Goal: Communication & Community: Answer question/provide support

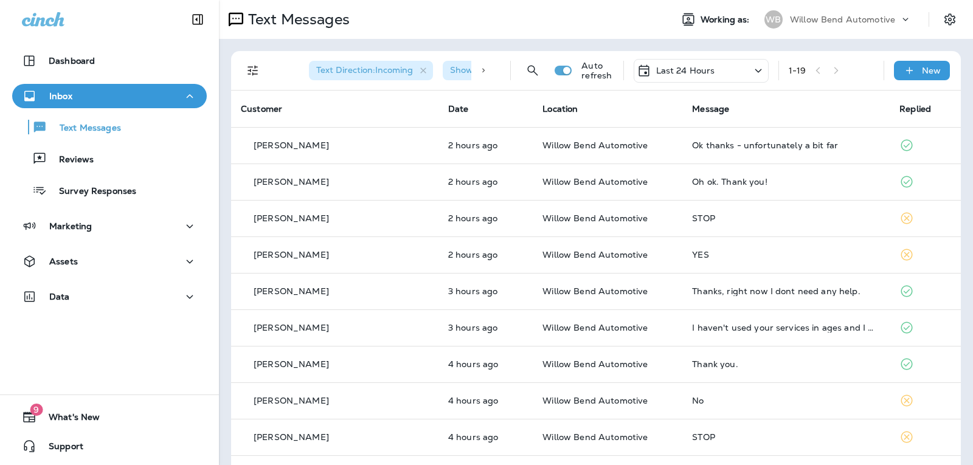
click at [705, 74] on div "Last 24 Hours" at bounding box center [701, 71] width 135 height 24
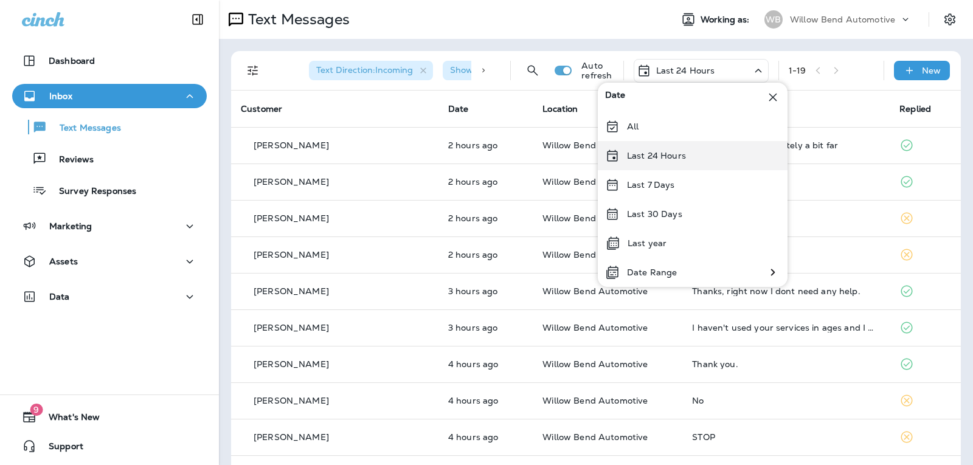
click at [683, 157] on p "Last 24 Hours" at bounding box center [656, 156] width 59 height 10
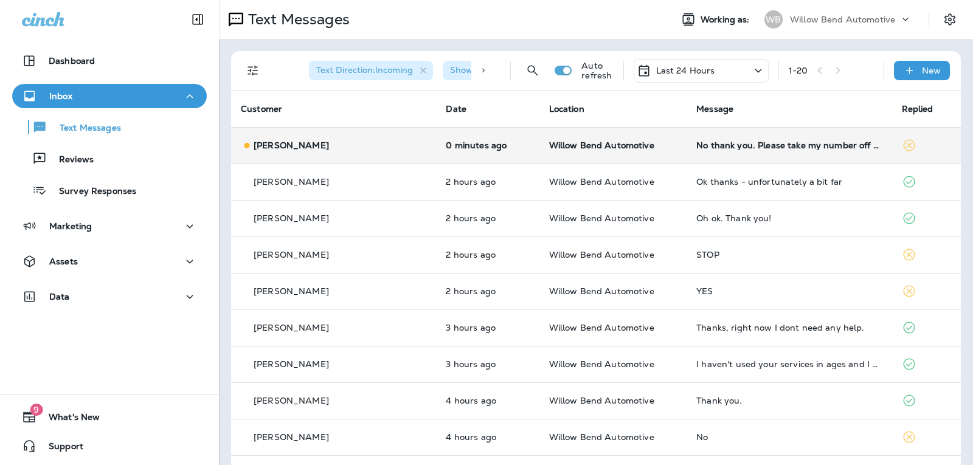
click at [821, 139] on td "No thank you. Please take my number off your contact list." at bounding box center [788, 145] width 205 height 36
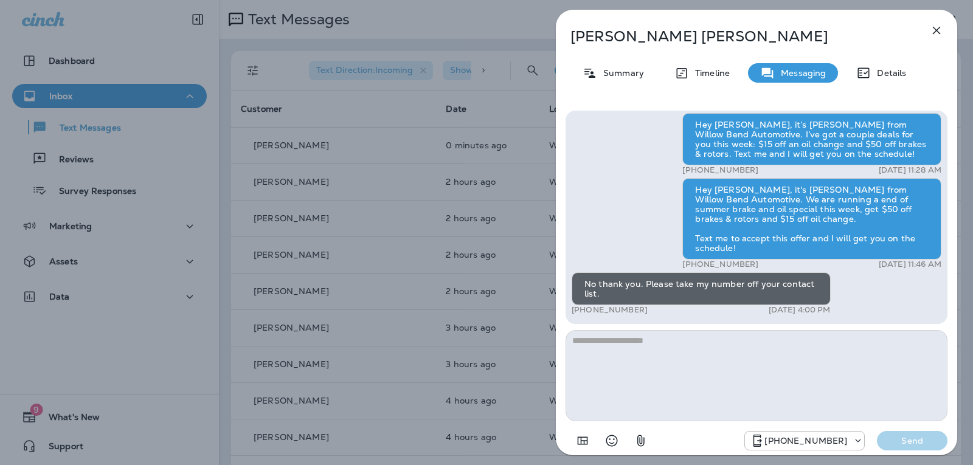
click at [658, 325] on div "Hey [PERSON_NAME], it’s [PERSON_NAME] from Willow Bend Automotive. I’ve got a c…" at bounding box center [756, 282] width 382 height 342
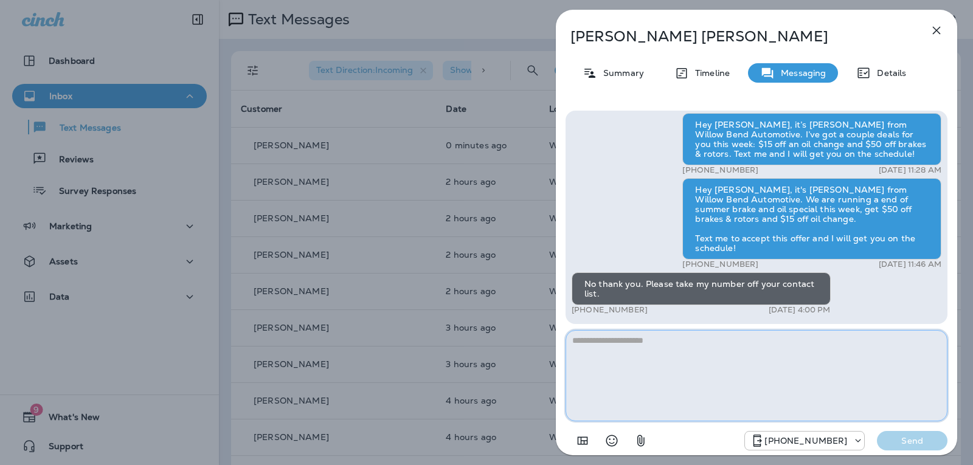
click at [612, 353] on textarea at bounding box center [756, 375] width 382 height 91
type textarea "**********"
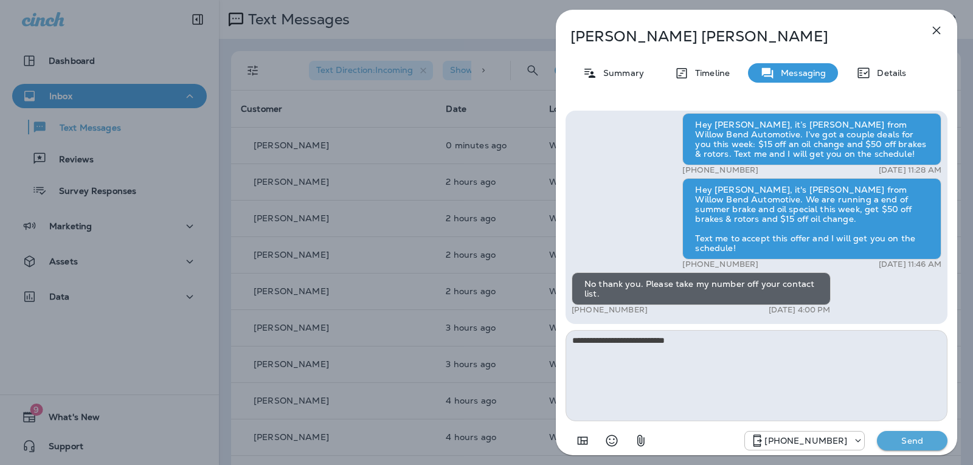
click at [905, 435] on button "Send" at bounding box center [912, 440] width 71 height 19
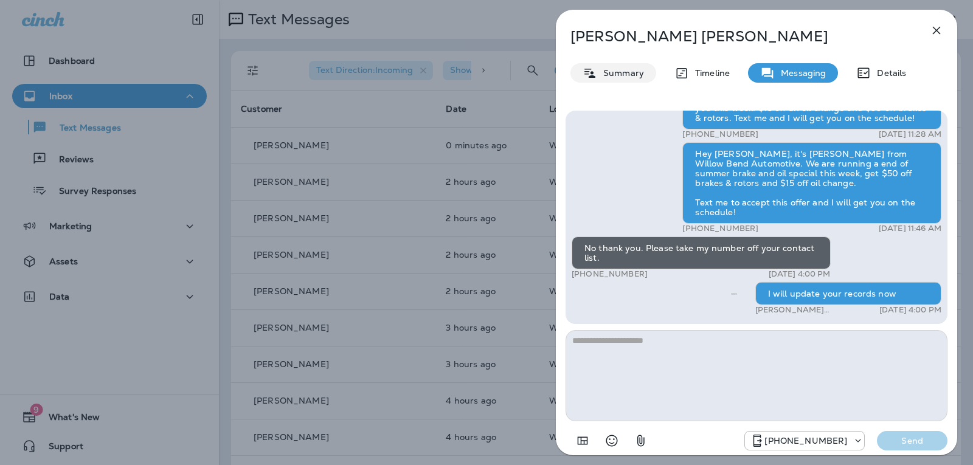
click at [626, 77] on p "Summary" at bounding box center [620, 73] width 47 height 10
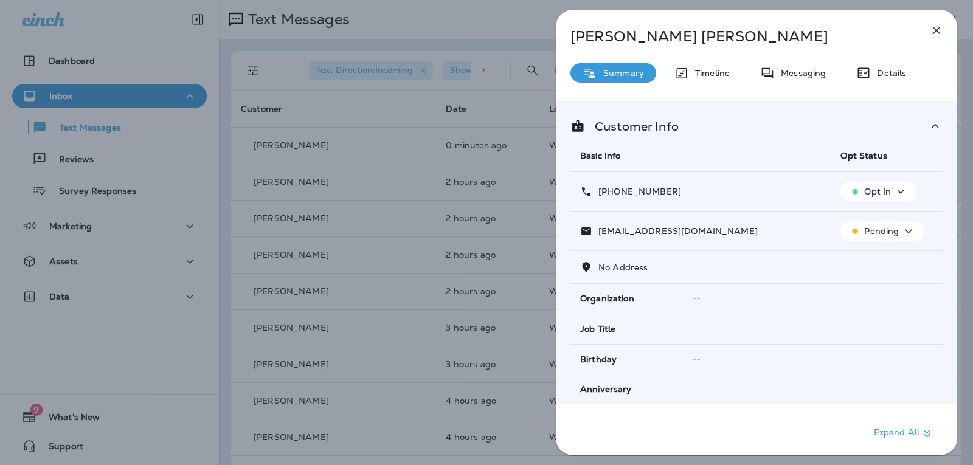
click at [865, 195] on p "Opt In" at bounding box center [877, 192] width 27 height 10
click at [864, 221] on p "Opt out" at bounding box center [870, 221] width 33 height 10
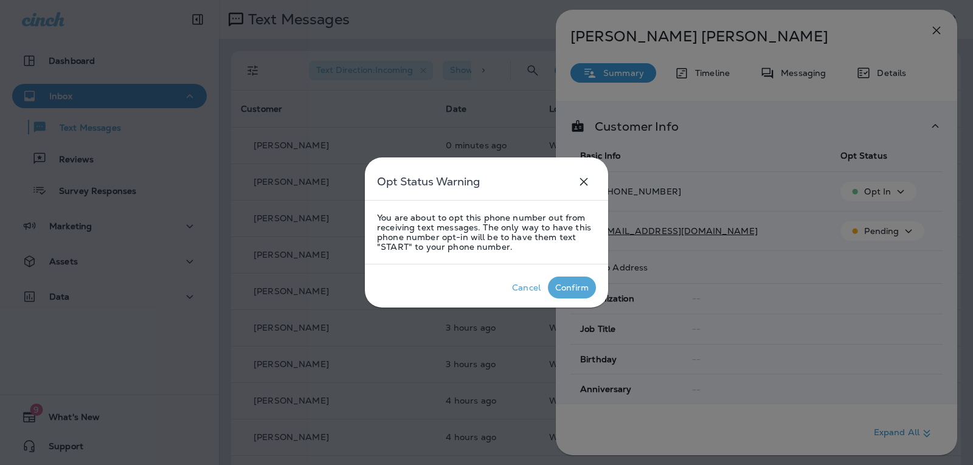
click at [565, 286] on div "Confirm" at bounding box center [571, 288] width 33 height 10
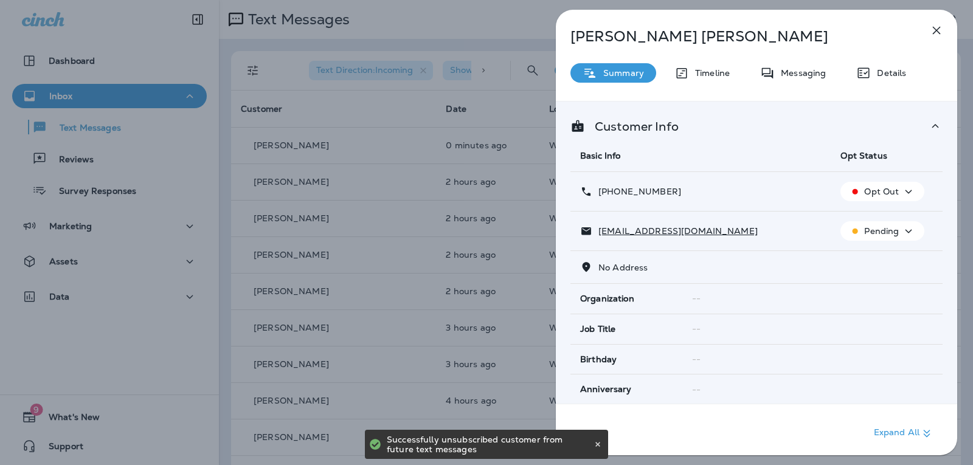
click at [939, 26] on icon "button" at bounding box center [936, 30] width 15 height 15
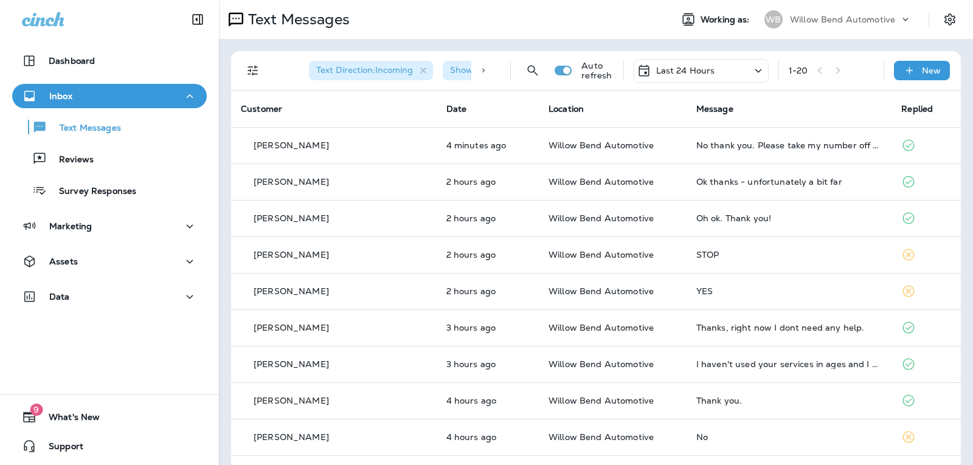
click at [713, 72] on div "Last 24 Hours" at bounding box center [701, 71] width 135 height 24
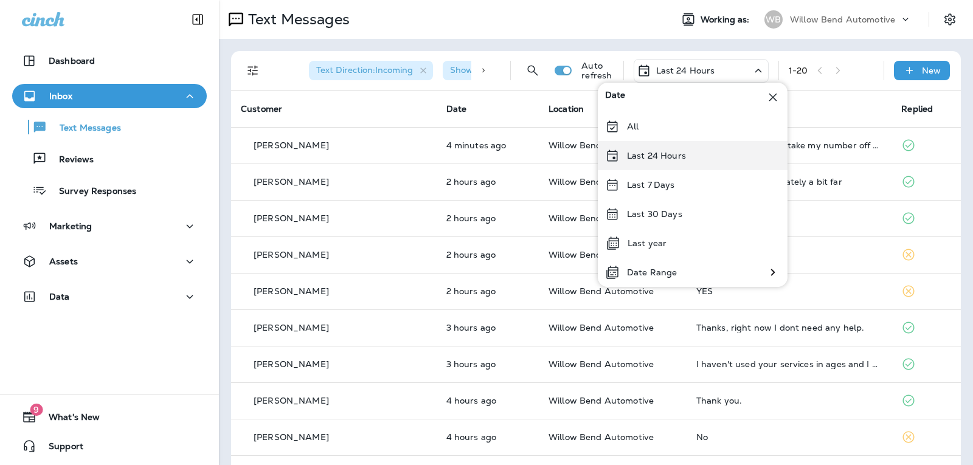
click at [690, 150] on div "Last 24 Hours" at bounding box center [693, 155] width 190 height 29
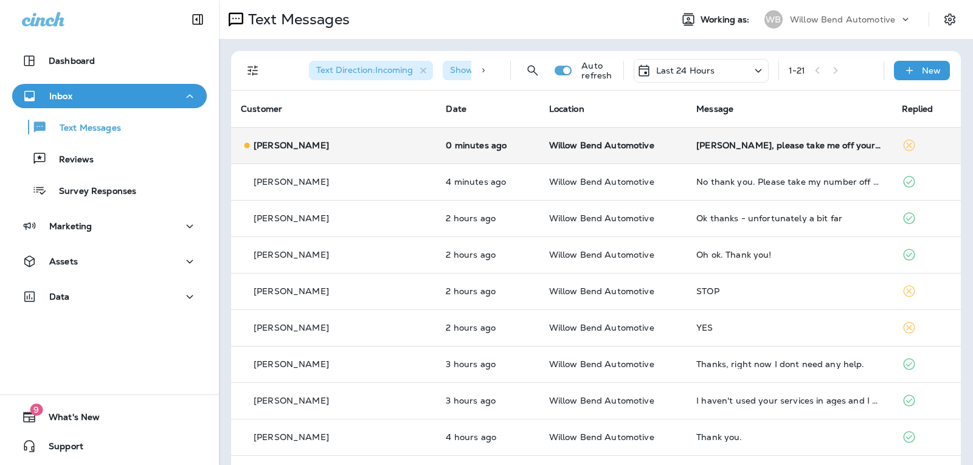
click at [818, 142] on div "[PERSON_NAME], please take me off your text list." at bounding box center [788, 145] width 185 height 10
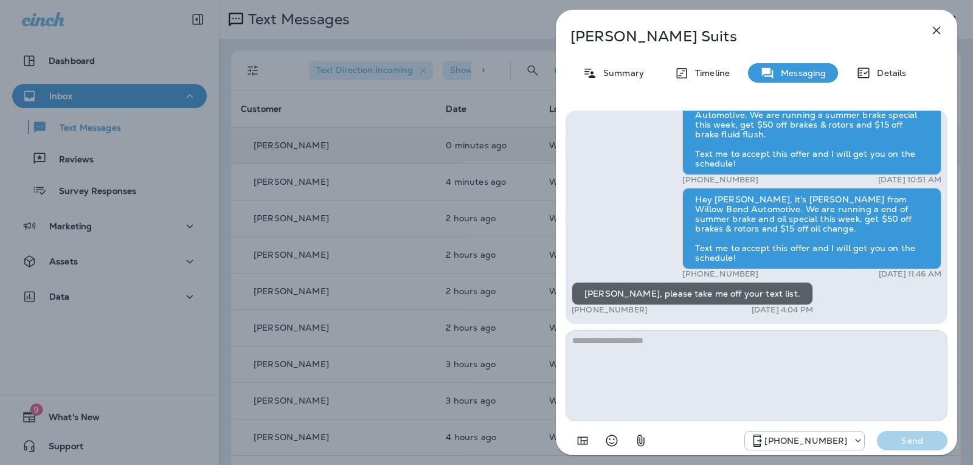
click at [614, 357] on textarea at bounding box center [756, 375] width 382 height 91
type textarea "**********"
click at [883, 438] on button "Send" at bounding box center [912, 440] width 71 height 19
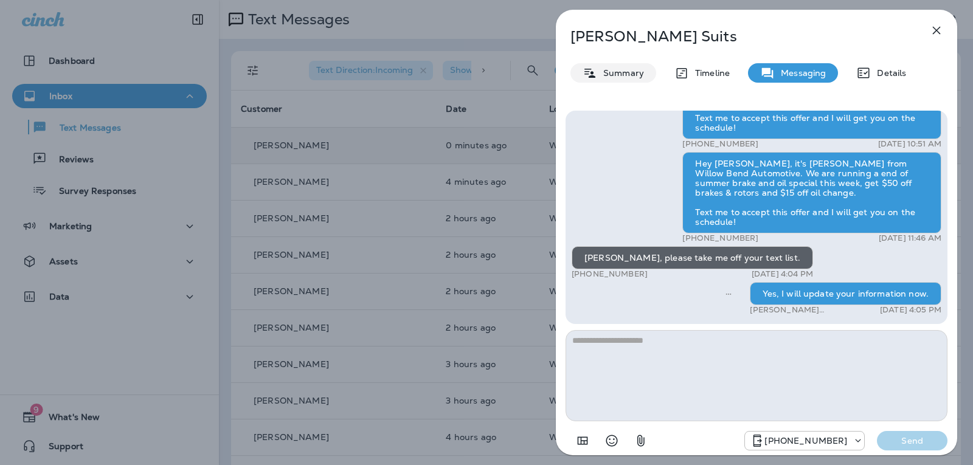
click at [615, 72] on p "Summary" at bounding box center [620, 73] width 47 height 10
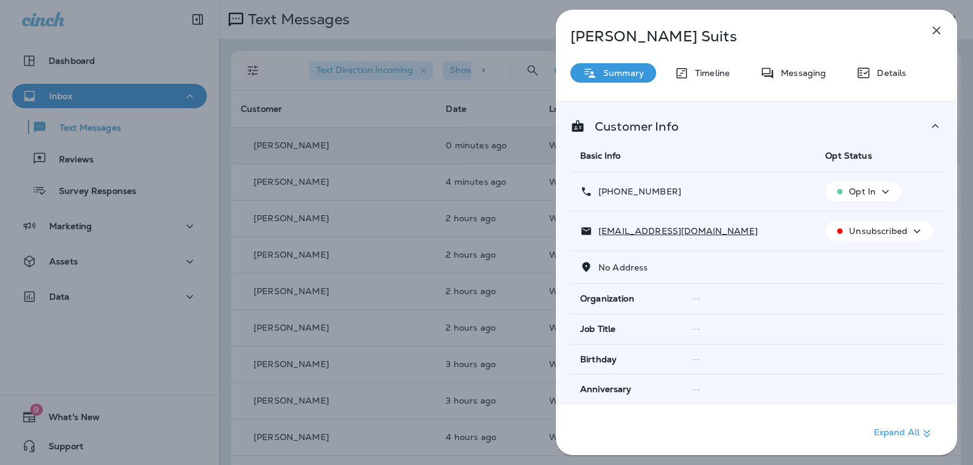
click at [856, 192] on p "Opt In" at bounding box center [862, 192] width 27 height 10
click at [857, 221] on p "Opt out" at bounding box center [854, 221] width 33 height 10
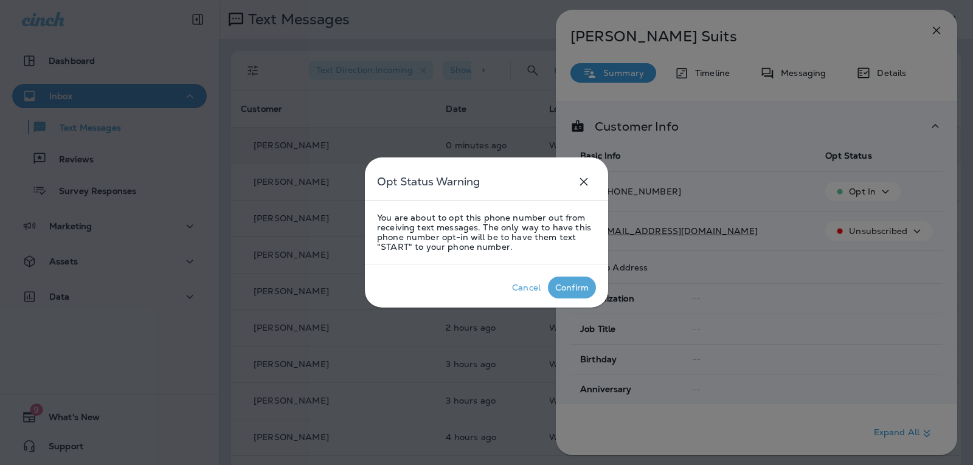
click at [577, 296] on button "Confirm" at bounding box center [572, 288] width 48 height 22
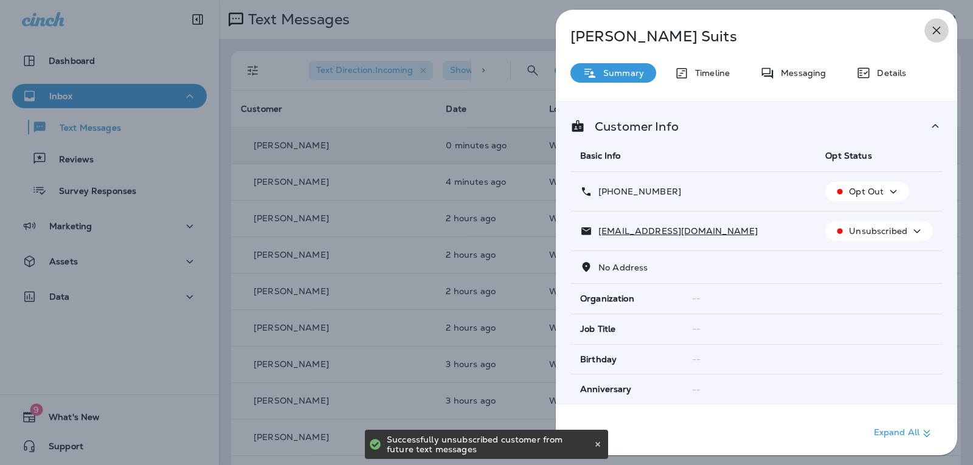
click at [930, 31] on icon "button" at bounding box center [936, 30] width 15 height 15
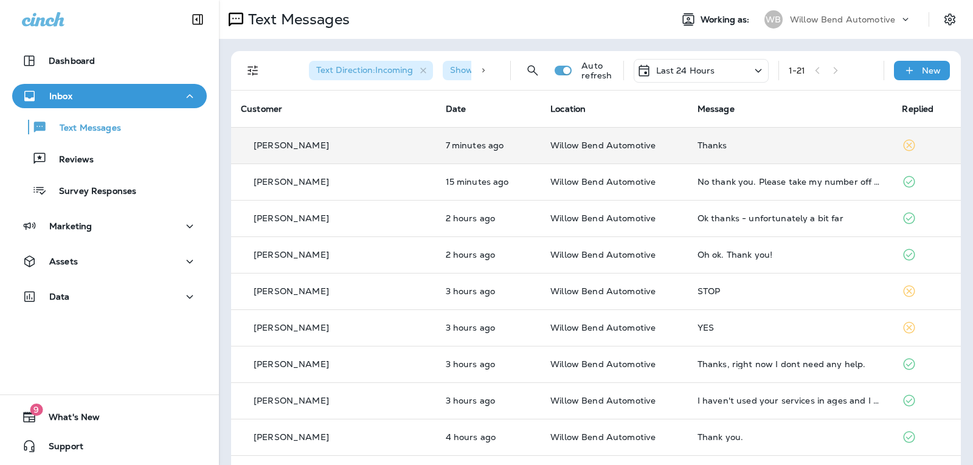
click at [719, 145] on div "Thanks" at bounding box center [789, 145] width 185 height 10
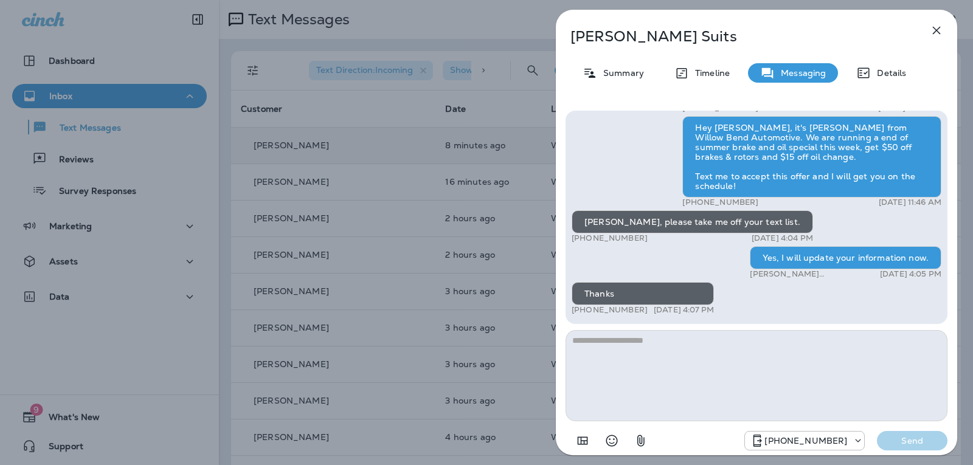
click at [680, 350] on textarea at bounding box center [756, 375] width 382 height 91
type textarea "*"
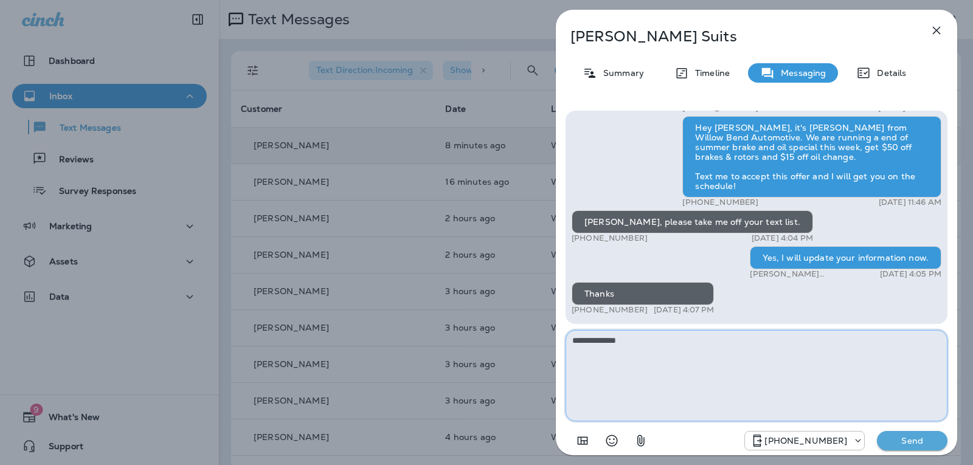
type textarea "**********"
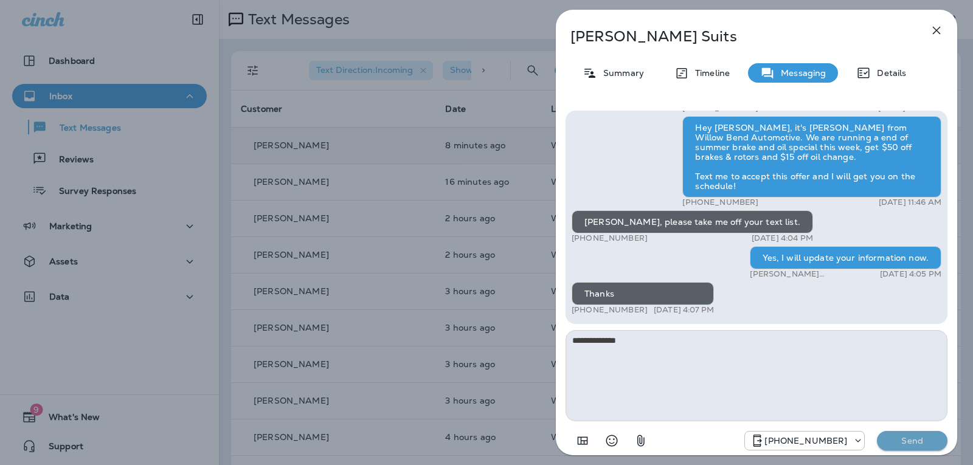
click at [893, 433] on button "Send" at bounding box center [912, 440] width 71 height 19
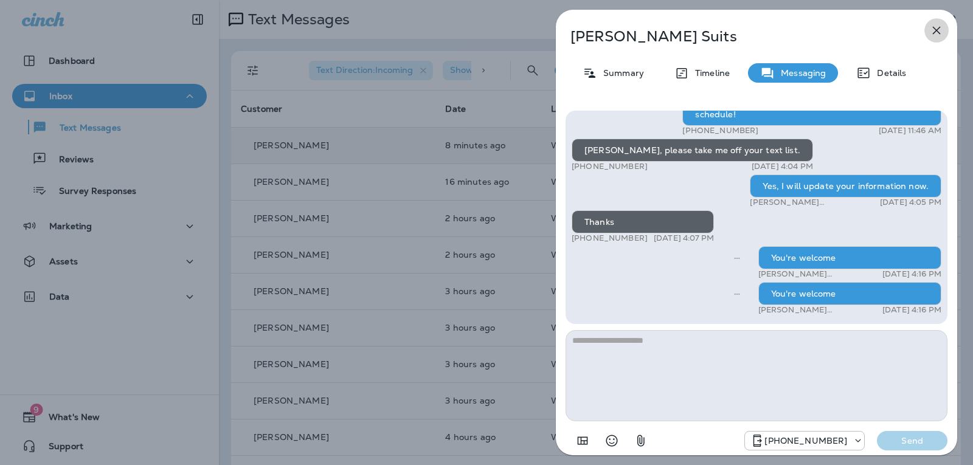
click at [932, 33] on icon "button" at bounding box center [936, 30] width 15 height 15
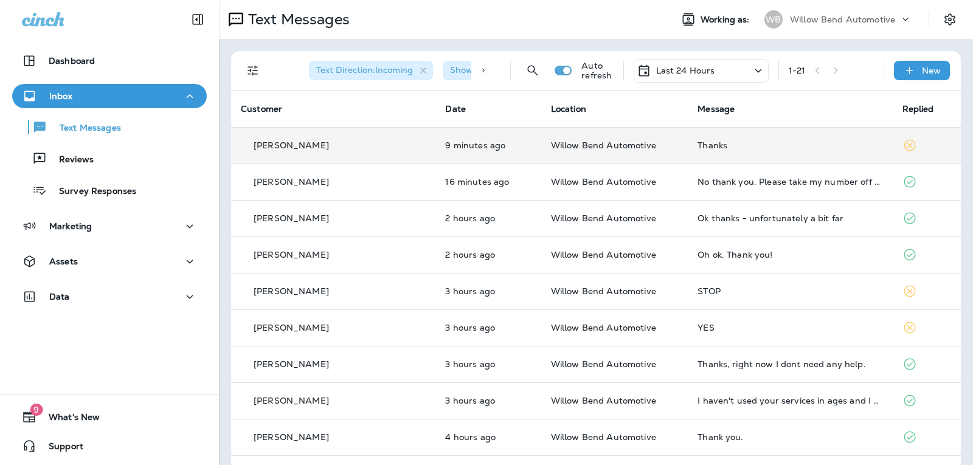
click at [715, 144] on div "Thanks" at bounding box center [789, 145] width 185 height 10
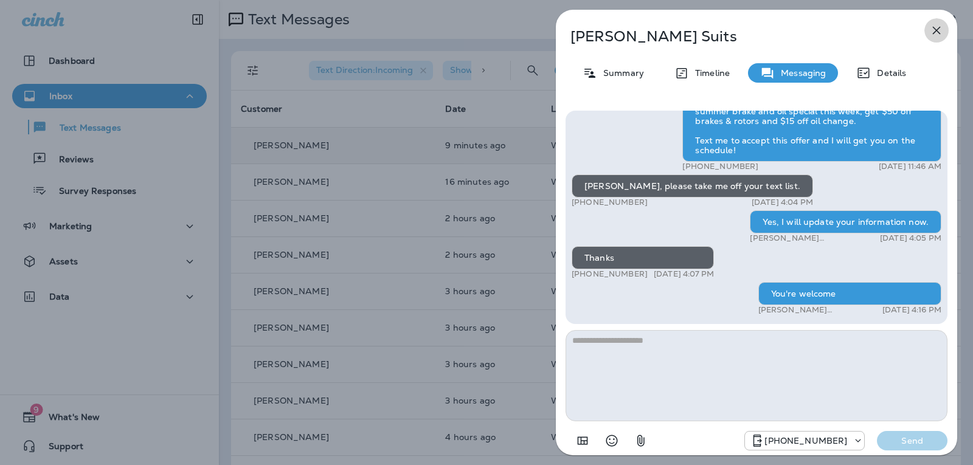
click at [935, 30] on icon "button" at bounding box center [937, 31] width 8 height 8
